Goal: Check status: Check status

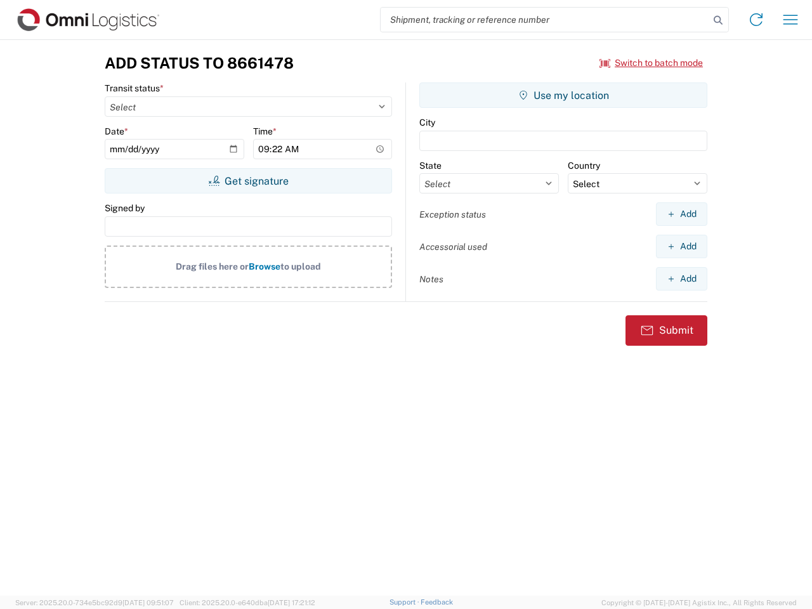
click at [545, 20] on input "search" at bounding box center [545, 20] width 329 height 24
click at [718, 20] on icon at bounding box center [718, 20] width 18 height 18
click at [756, 20] on icon at bounding box center [756, 20] width 20 height 20
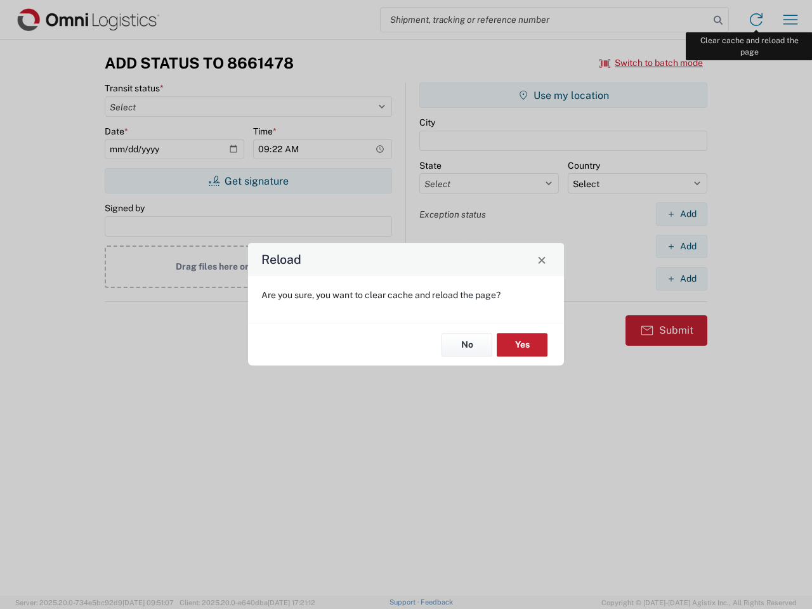
click at [790, 20] on div "Reload Are you sure, you want to clear cache and reload the page? No Yes" at bounding box center [406, 304] width 812 height 609
click at [651, 63] on div "Reload Are you sure, you want to clear cache and reload the page? No Yes" at bounding box center [406, 304] width 812 height 609
click at [248, 181] on div "Reload Are you sure, you want to clear cache and reload the page? No Yes" at bounding box center [406, 304] width 812 height 609
click at [563, 95] on div "Reload Are you sure, you want to clear cache and reload the page? No Yes" at bounding box center [406, 304] width 812 height 609
click at [681, 214] on div "Reload Are you sure, you want to clear cache and reload the page? No Yes" at bounding box center [406, 304] width 812 height 609
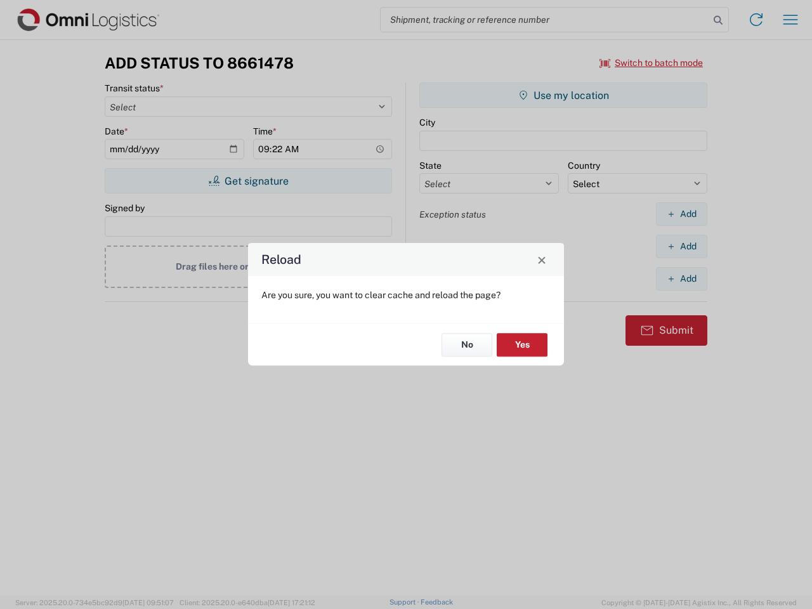
click at [681, 246] on div "Reload Are you sure, you want to clear cache and reload the page? No Yes" at bounding box center [406, 304] width 812 height 609
click at [681, 278] on div "Reload Are you sure, you want to clear cache and reload the page? No Yes" at bounding box center [406, 304] width 812 height 609
